Goal: Task Accomplishment & Management: Manage account settings

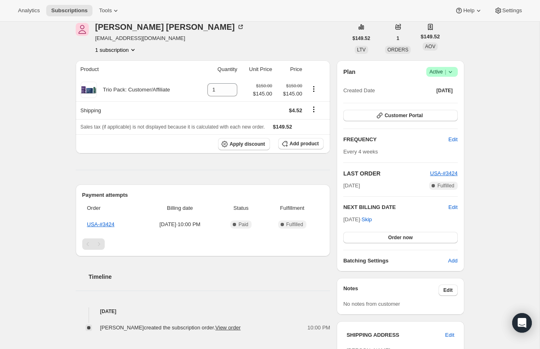
scroll to position [37, 0]
click at [449, 78] on div "Plan Success Active | Created Date [DATE]" at bounding box center [400, 81] width 114 height 29
click at [448, 75] on icon at bounding box center [450, 71] width 8 height 8
click at [438, 101] on span "Cancel subscription" at bounding box center [439, 102] width 46 height 6
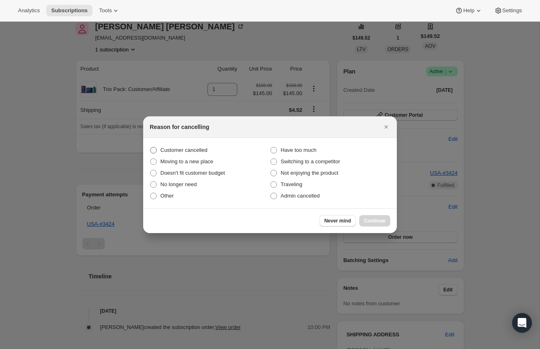
click at [166, 146] on span "Customer cancelled" at bounding box center [183, 150] width 47 height 8
click at [150, 147] on input "Customer cancelled" at bounding box center [150, 147] width 0 height 0
radio input "true"
click at [373, 223] on span "Continue" at bounding box center [374, 221] width 21 height 7
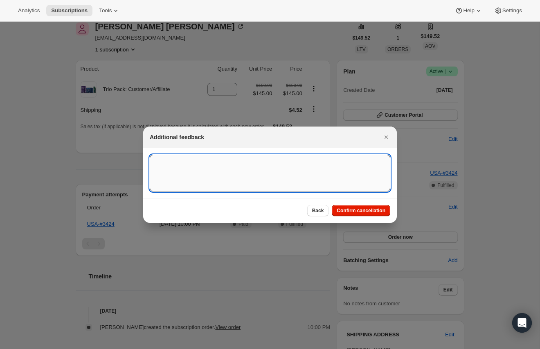
click at [249, 168] on textarea ":rbk:" at bounding box center [270, 173] width 240 height 37
click at [159, 158] on textarea "REquest via Gorgias by [PERSON_NAME]" at bounding box center [270, 173] width 240 height 37
type textarea "Requested via Gorgias by [PERSON_NAME]"
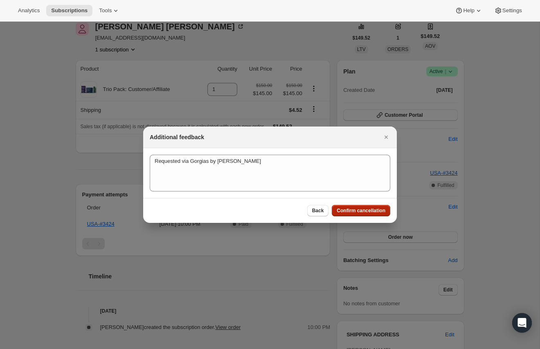
click at [367, 208] on span "Confirm cancellation" at bounding box center [360, 211] width 49 height 7
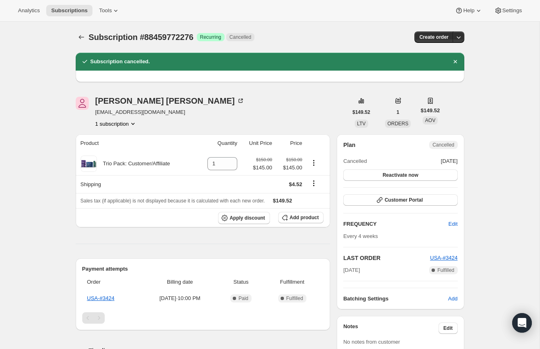
click at [175, 38] on span "Subscription #88459772276" at bounding box center [141, 37] width 105 height 9
copy span "88459772276"
